Goal: Transaction & Acquisition: Purchase product/service

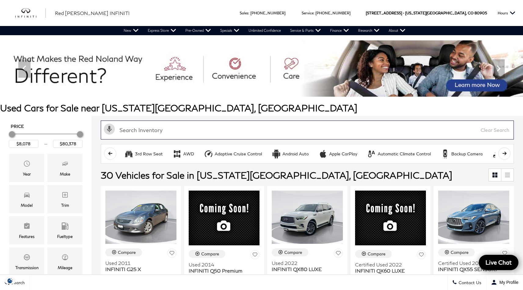
click at [198, 129] on input "text" at bounding box center [307, 129] width 413 height 19
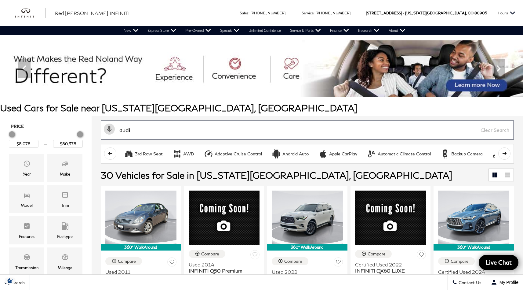
type input "audi"
type input "$17,678"
type input "$47,678"
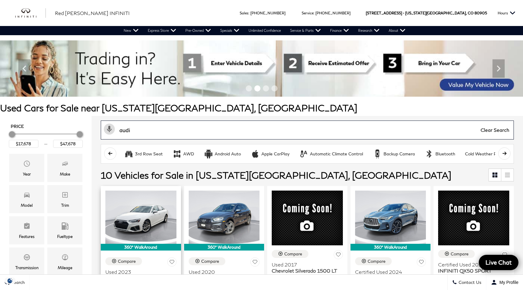
scroll to position [106, 0]
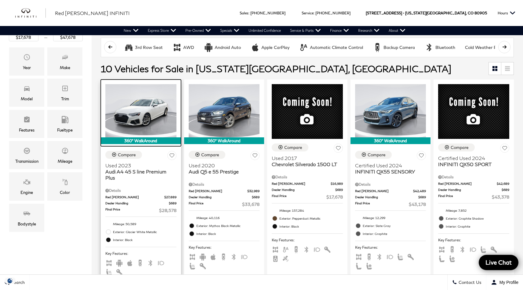
click at [149, 116] on img at bounding box center [140, 110] width 71 height 53
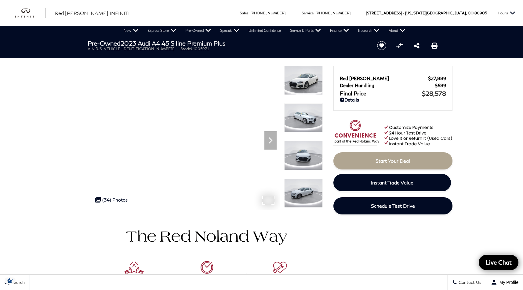
drag, startPoint x: 237, startPoint y: 43, endPoint x: 125, endPoint y: 43, distance: 111.5
click at [125, 43] on h1 "Pre-Owned 2023 Audi A4 45 S line Premium Plus" at bounding box center [227, 43] width 279 height 7
copy h1 "2023 Audi A4 45 S line Premium Plus"
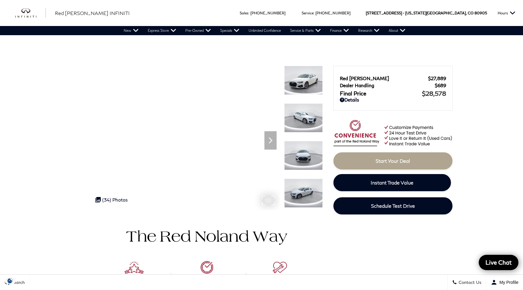
scroll to position [277, 0]
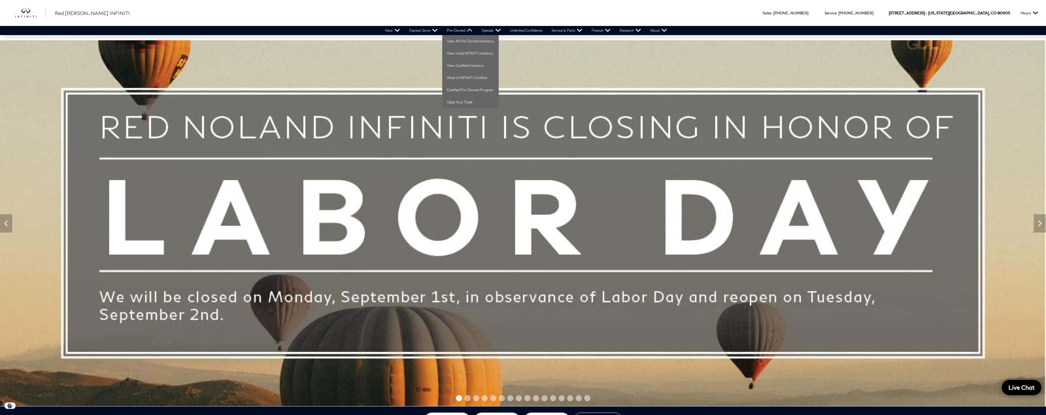
click at [456, 31] on link "Pre-Owned" at bounding box center [459, 30] width 35 height 9
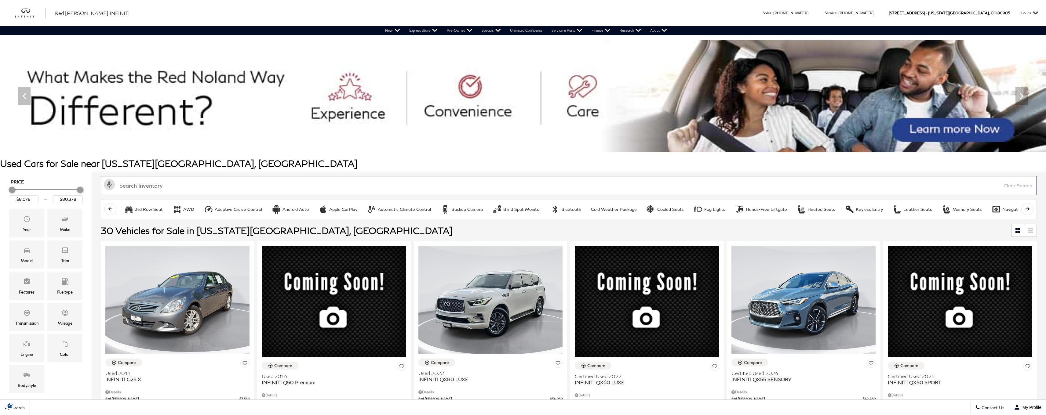
click at [271, 185] on input "text" at bounding box center [569, 185] width 936 height 19
